Goal: Communication & Community: Answer question/provide support

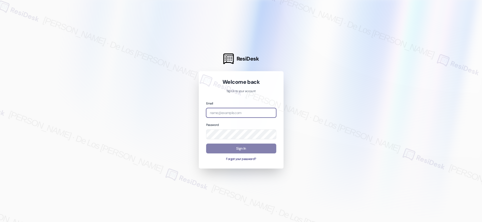
click at [239, 114] on input "email" at bounding box center [241, 113] width 70 height 10
drag, startPoint x: 423, startPoint y: 46, endPoint x: 264, endPoint y: 107, distance: 169.9
click at [422, 46] on div at bounding box center [241, 111] width 482 height 222
drag, startPoint x: 230, startPoint y: 118, endPoint x: 231, endPoint y: 115, distance: 3.7
click at [230, 118] on div "Email Password Sign In Forgot your password?" at bounding box center [241, 131] width 70 height 61
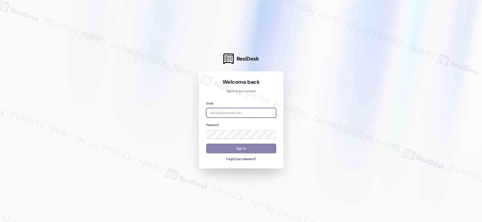
click at [233, 112] on input "email" at bounding box center [241, 113] width 70 height 10
paste input "automated-surveys-kcb_lincoln-resen.six@kcb_[DOMAIN_NAME]"
type input "automated-surveys-kcb_lincoln-resen.six@kcb_[DOMAIN_NAME]"
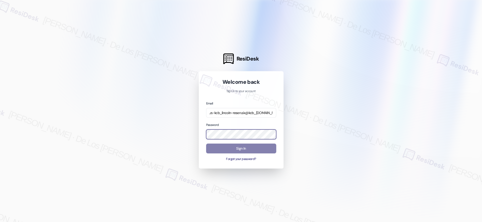
scroll to position [0, 0]
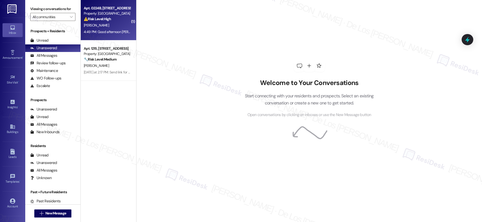
click at [112, 32] on div "4:49 PM: Good afternoon [PERSON_NAME], this is [PERSON_NAME] in apt 224- just c…" at bounding box center [381, 31] width 594 height 5
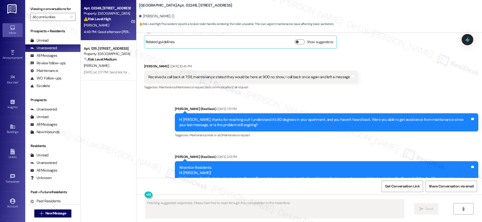
scroll to position [6849, 0]
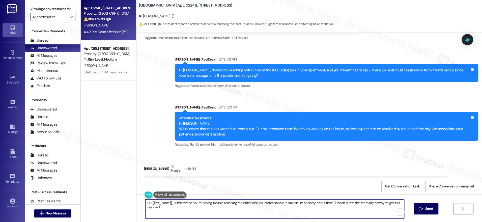
drag, startPoint x: 368, startPoint y: 206, endPoint x: 374, endPoint y: 213, distance: 9.1
click at [374, 213] on textarea "Hi {{first_name}}, I understand you're having trouble reaching the office and y…" at bounding box center [274, 208] width 259 height 19
click at [275, 207] on textarea "Hi {{first_name}}, I understand you're having trouble reaching the office, and …" at bounding box center [273, 208] width 259 height 19
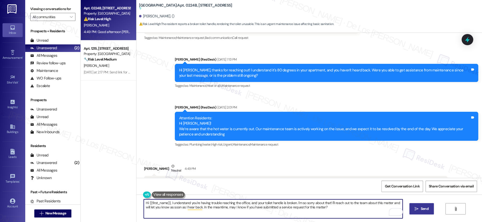
type textarea "Hi {{first_name}}, I understand you're having trouble reaching the office, and …"
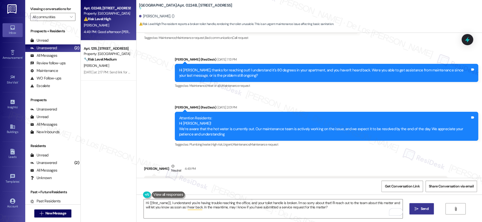
click at [421, 207] on span "Send" at bounding box center [424, 208] width 8 height 5
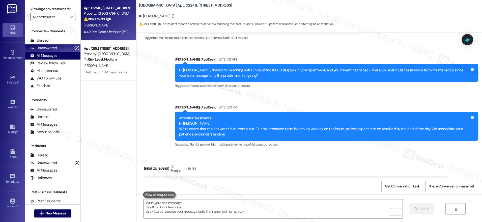
click at [57, 57] on div "All Messages (undefined)" at bounding box center [52, 56] width 55 height 8
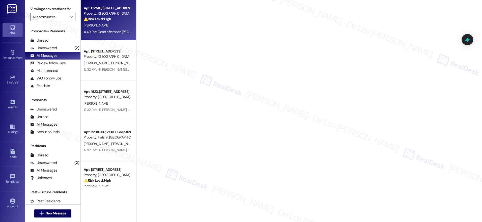
click at [120, 25] on div "[PERSON_NAME]" at bounding box center [107, 25] width 48 height 6
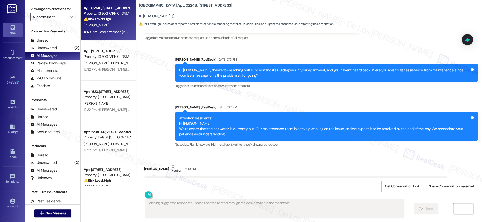
click at [117, 30] on div "4:49 PM: Good afternoon [PERSON_NAME], this is [PERSON_NAME] in apt 224- just c…" at bounding box center [381, 31] width 594 height 5
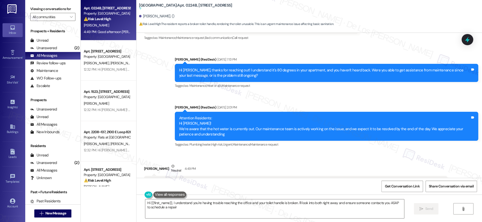
type textarea "Hi {{first_name}}, I understand you're having trouble reaching the office and y…"
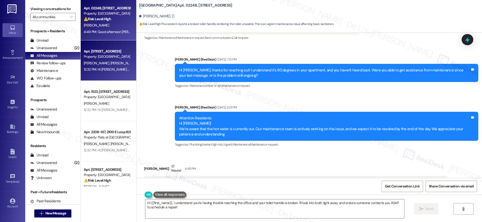
click at [110, 61] on span "[PERSON_NAME]" at bounding box center [122, 63] width 25 height 5
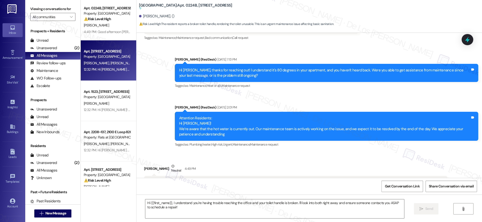
type textarea "Fetching suggested responses. Please feel free to read through the conversation…"
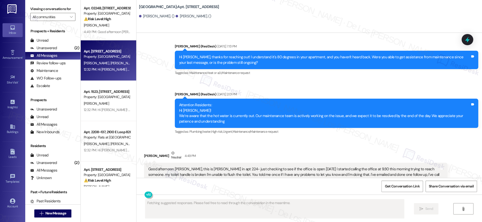
scroll to position [0, 0]
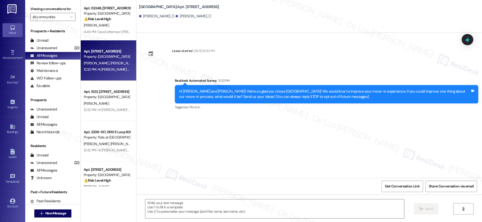
click at [106, 30] on div "4:49 PM: Good afternoon [PERSON_NAME], this is [PERSON_NAME] in apt 224- just c…" at bounding box center [381, 31] width 594 height 5
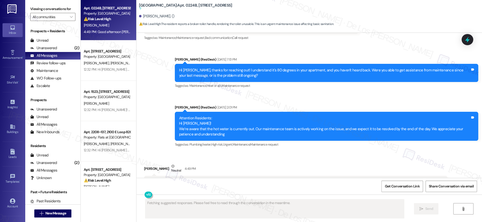
scroll to position [6849, 0]
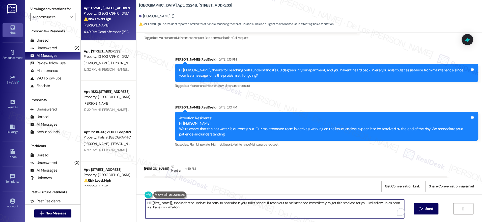
drag, startPoint x: 285, startPoint y: 202, endPoint x: 301, endPoint y: 225, distance: 28.3
click at [301, 222] on html "Inbox Go to Inbox Announcement • Send A Text Announcement Site Visit • Go to Si…" at bounding box center [241, 111] width 482 height 222
click at [214, 206] on textarea "Hi {{first_name}}, thanks for the update. I'm sorry to hear about your toilet h…" at bounding box center [273, 208] width 259 height 19
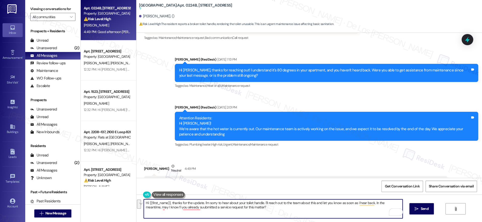
click at [304, 211] on textarea "Hi {{first_name}}, thanks for the update. I'm sorry to hear about your toilet h…" at bounding box center [273, 208] width 259 height 19
click at [235, 208] on textarea "Hi {{first_name}}, thanks for the update. I'm sorry to hear about your toilet h…" at bounding box center [273, 208] width 259 height 19
click at [210, 210] on textarea "Hi {{first_name}}, thanks for the update. I'm sorry to hear about your toilet h…" at bounding box center [273, 208] width 259 height 19
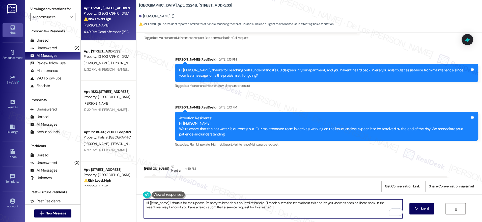
click at [210, 210] on textarea "Hi {{first_name}}, thanks for the update. I'm sorry to hear about your toilet h…" at bounding box center [273, 208] width 259 height 19
type textarea "Hi {{first_name}}, thanks for the update. I'm sorry to hear about your toilet h…"
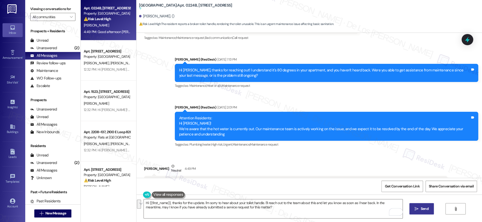
click at [416, 205] on button " Send" at bounding box center [421, 208] width 24 height 11
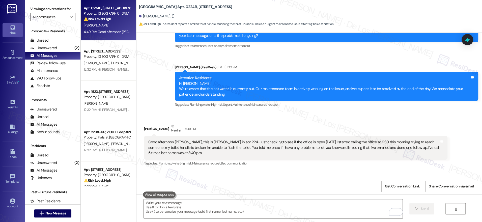
scroll to position [6877, 0]
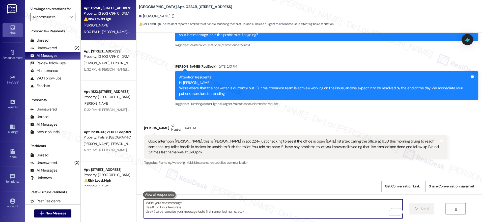
click at [209, 206] on textarea "To enrich screen reader interactions, please activate Accessibility in Grammarl…" at bounding box center [273, 208] width 259 height 19
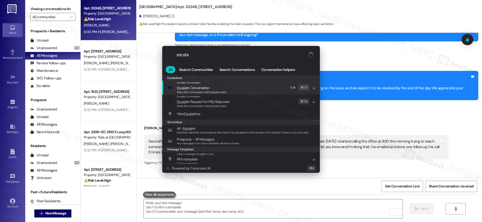
type input "escala"
drag, startPoint x: 220, startPoint y: 85, endPoint x: 231, endPoint y: 90, distance: 12.7
click at [220, 85] on span "Escala te Conversation" at bounding box center [202, 88] width 50 height 6
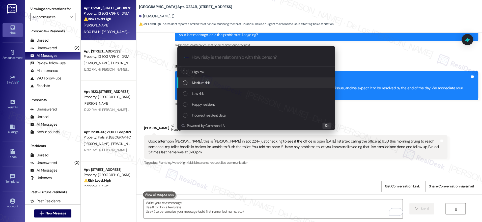
click at [223, 85] on div "Medium risk" at bounding box center [256, 82] width 158 height 11
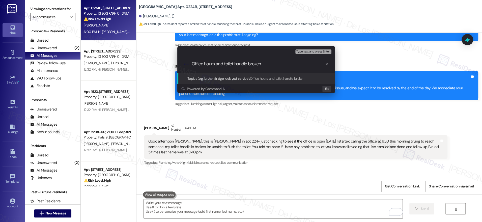
click at [249, 64] on input "Office hours and toilet handle broken" at bounding box center [258, 63] width 133 height 5
type input "Office hours and toilet handle is broken"
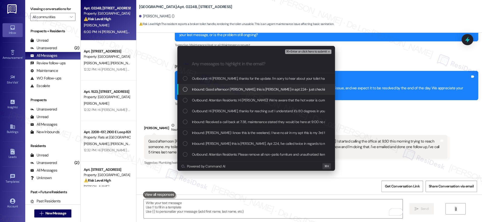
click at [241, 88] on span "Inbound: Good afternoon [PERSON_NAME], this is [PERSON_NAME] in apt 224- just c…" at bounding box center [489, 89] width 594 height 6
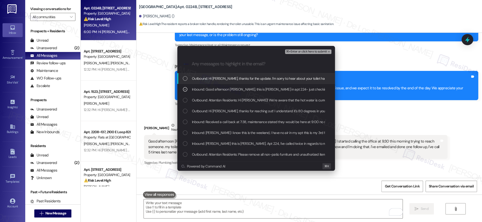
click at [299, 48] on div "⌘+Enter or click here to submit" at bounding box center [308, 51] width 47 height 7
click at [299, 51] on span "⌘+Enter or click here to submit" at bounding box center [306, 52] width 41 height 4
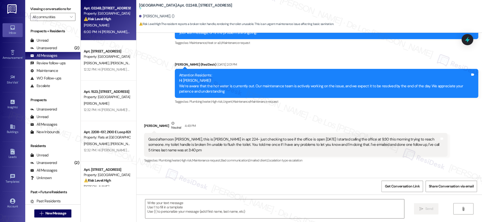
type textarea "Fetching suggested responses. Please feel free to read through the conversation…"
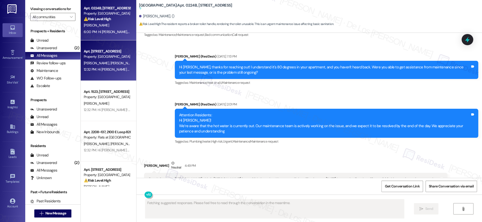
scroll to position [6849, 0]
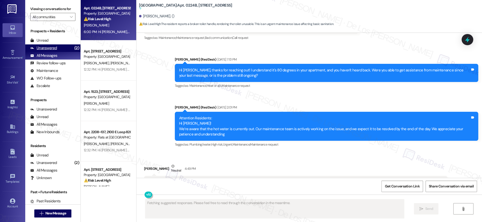
click at [73, 50] on div "(2)" at bounding box center [76, 48] width 7 height 8
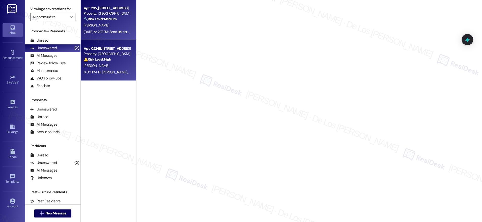
click at [116, 40] on div "Apt. 1215, [STREET_ADDRESS] Property: Village Square 🔧 Risk Level: Medium The r…" at bounding box center [108, 20] width 55 height 40
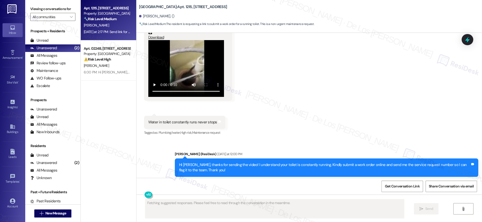
scroll to position [5333, 0]
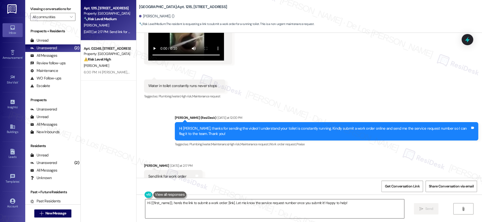
click at [213, 205] on textarea "Hi {{first_name}}, here's the link to submit a work order: [link]. Let me know …" at bounding box center [274, 208] width 259 height 19
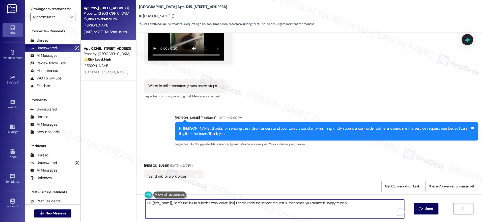
click at [213, 205] on textarea "Hi {{first_name}}, here's the link to submit a work order: [link]. Let me know …" at bounding box center [274, 208] width 259 height 19
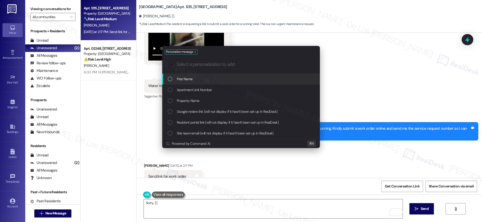
click at [231, 75] on div "First Name" at bounding box center [241, 79] width 158 height 11
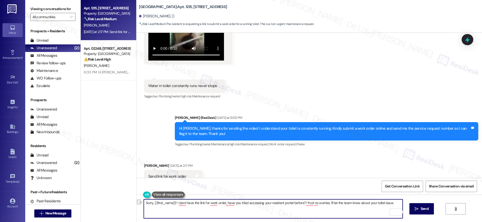
paste textarea "’t have the link for the work order. Have you tried accessing your resident por…"
click at [335, 203] on textarea "Sorry, {{first_name}}! I don’t have the link for the work order. Have you tried…" at bounding box center [273, 208] width 259 height 19
type textarea "Sorry, {{first_name}}! I don’t have the link for the work order. Have you tried…"
click at [421, 209] on span "Send" at bounding box center [424, 208] width 8 height 5
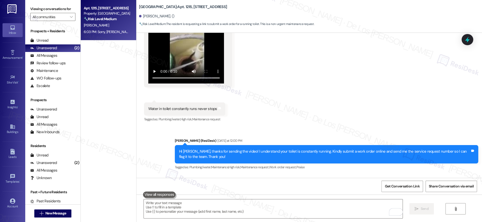
scroll to position [5309, 0]
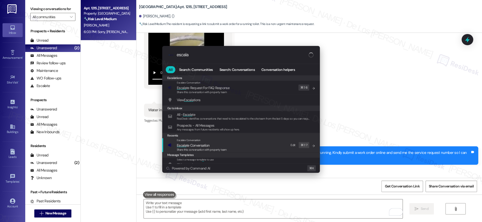
type input "escala"
click at [228, 140] on div "Escalate Conversation Escala te Conversation Share this conversation with prope…" at bounding box center [241, 145] width 147 height 14
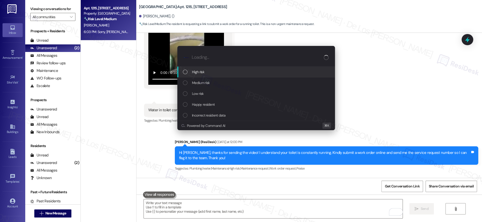
click at [214, 71] on div "High risk" at bounding box center [256, 72] width 147 height 6
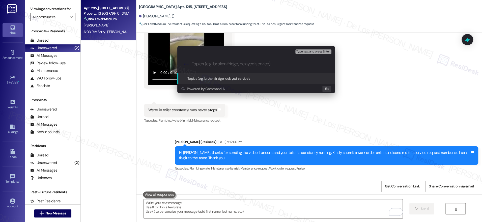
type input "O"
type input "Toilet is running"
click at [191, 61] on div ".cls-1{fill:#0a055f;}.cls-2{fill:#0cc4c4;} resideskLogoBlueOrange Toilet is run…" at bounding box center [256, 64] width 158 height 18
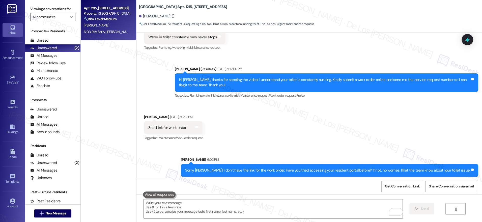
scroll to position [5402, 0]
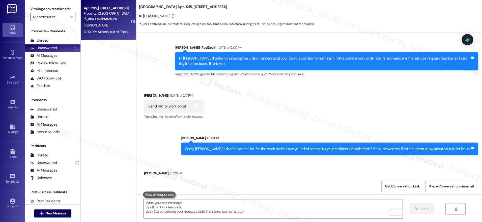
scroll to position [5403, 0]
click at [207, 207] on textarea "To enrich screen reader interactions, please activate Accessibility in Grammarl…" at bounding box center [273, 208] width 259 height 19
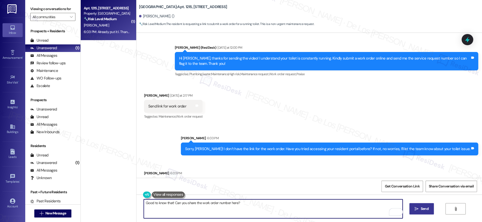
type textarea "Good to know that! Can you share the work order number here?"
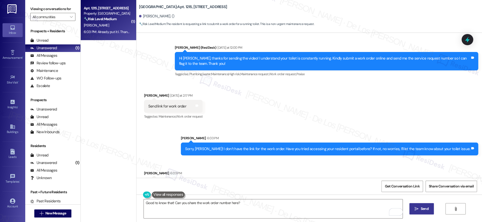
click at [420, 206] on span "Send" at bounding box center [424, 208] width 8 height 5
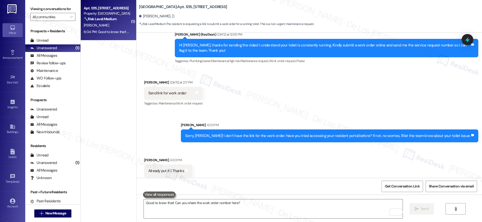
scroll to position [5439, 0]
